Goal: Transaction & Acquisition: Purchase product/service

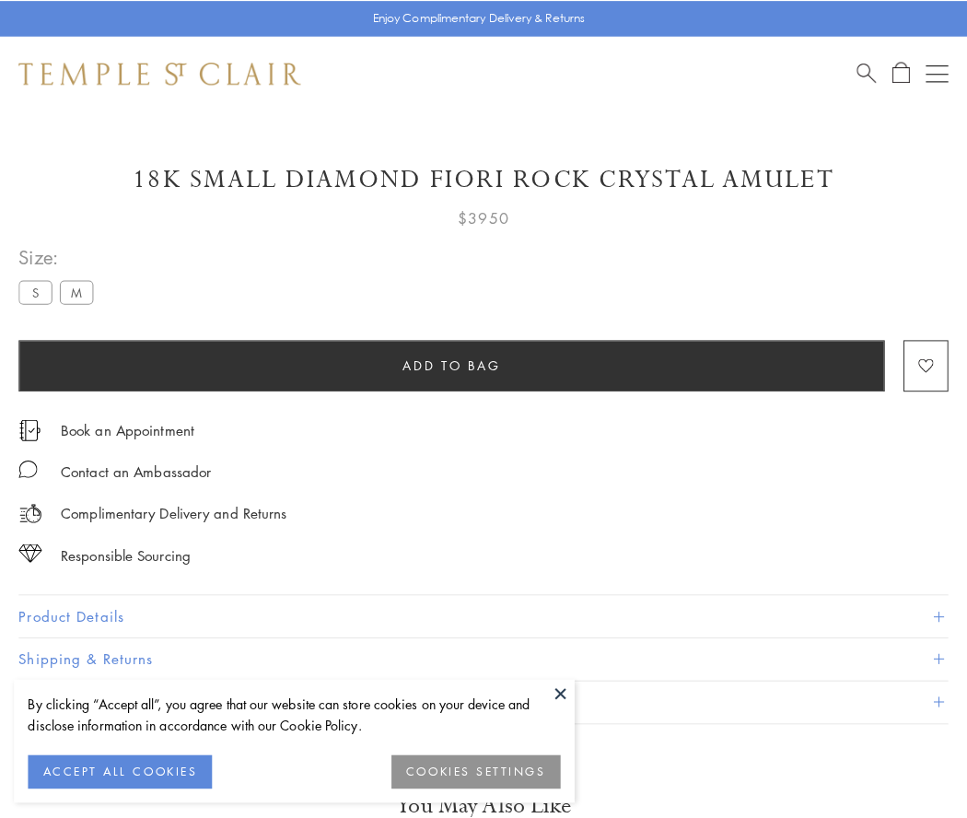
scroll to position [70, 0]
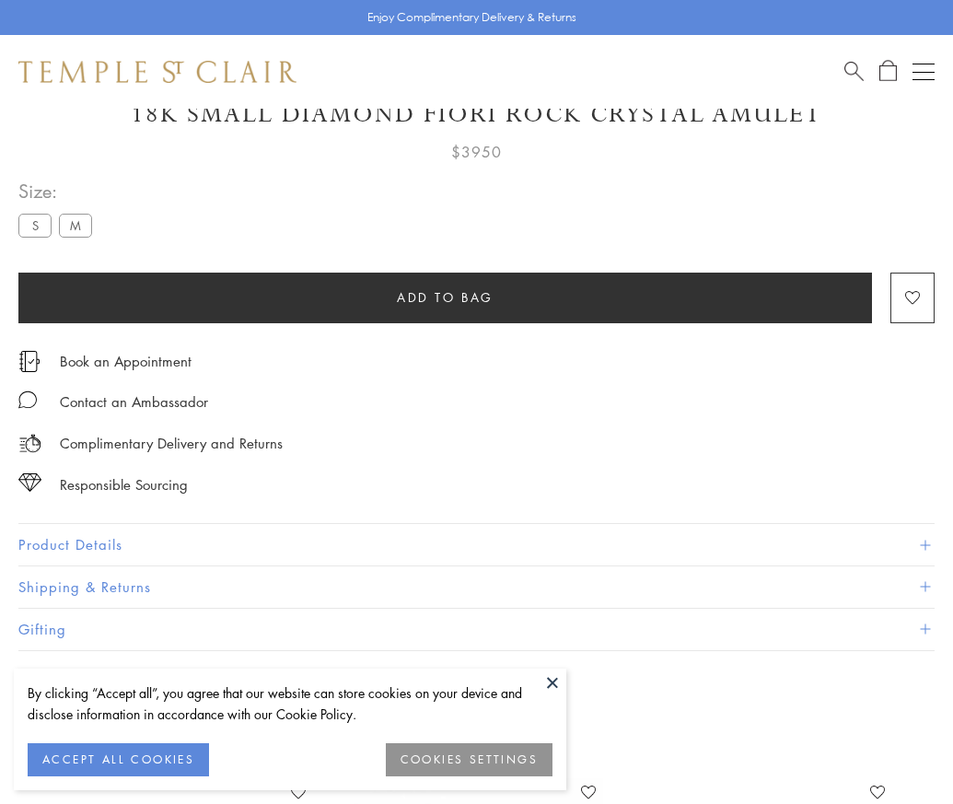
click at [445, 296] on span "Add to bag" at bounding box center [445, 297] width 97 height 20
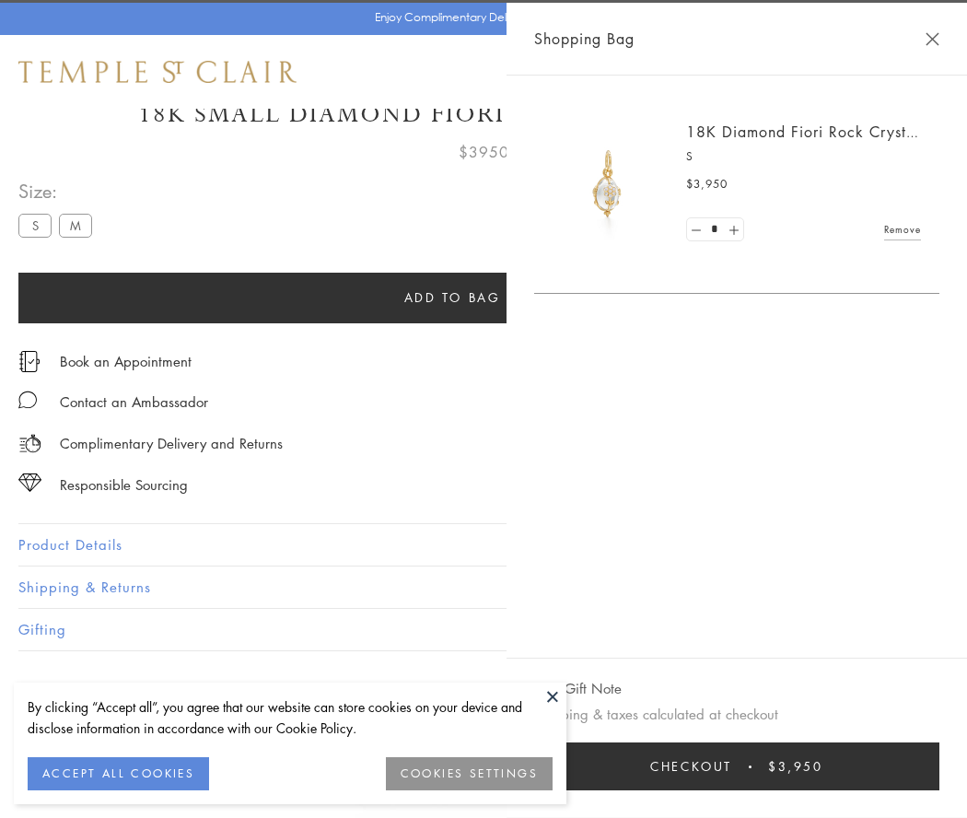
click at [732, 766] on span "Checkout" at bounding box center [691, 766] width 82 height 20
